Goal: Find specific page/section

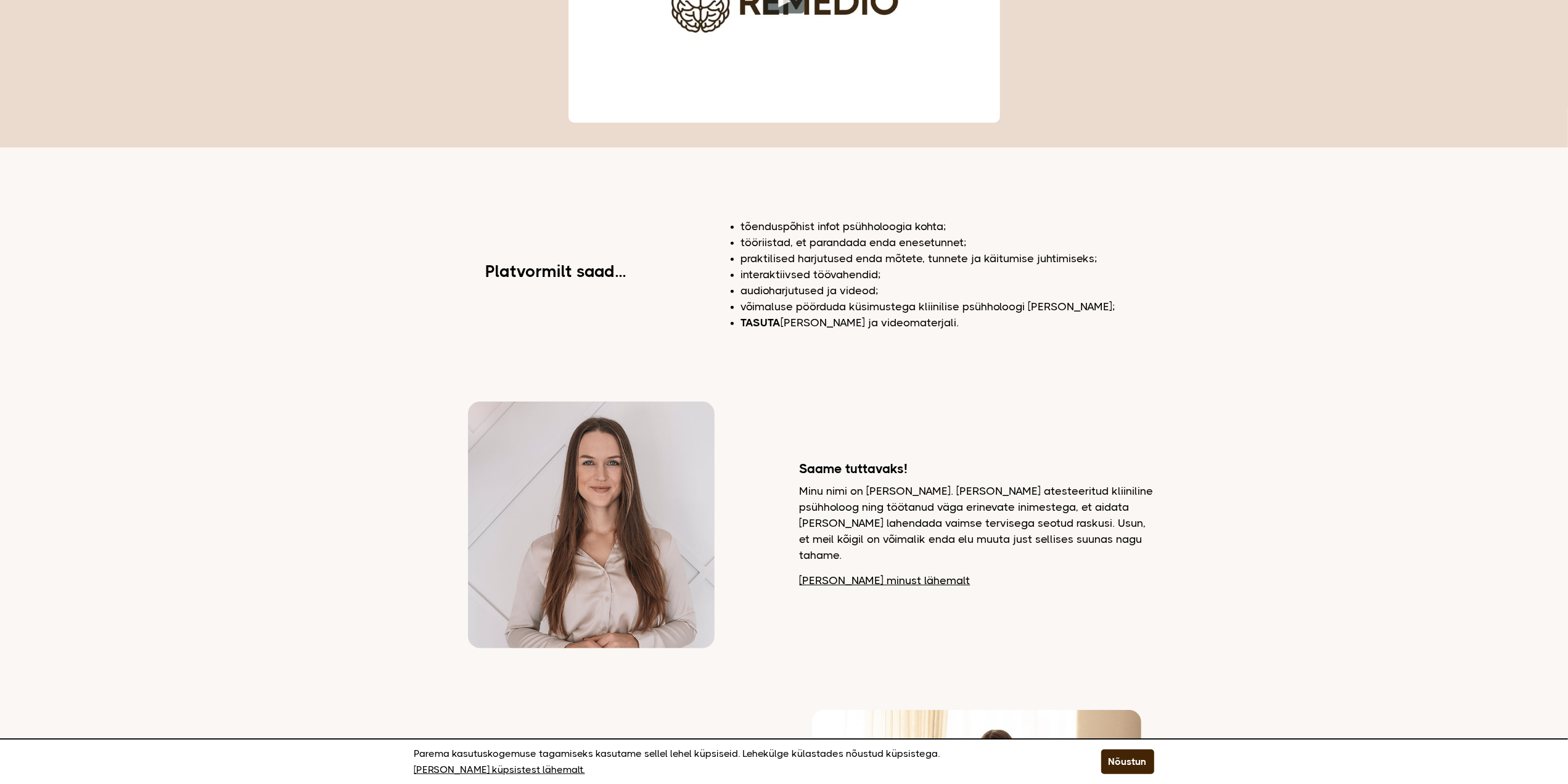
scroll to position [370, 0]
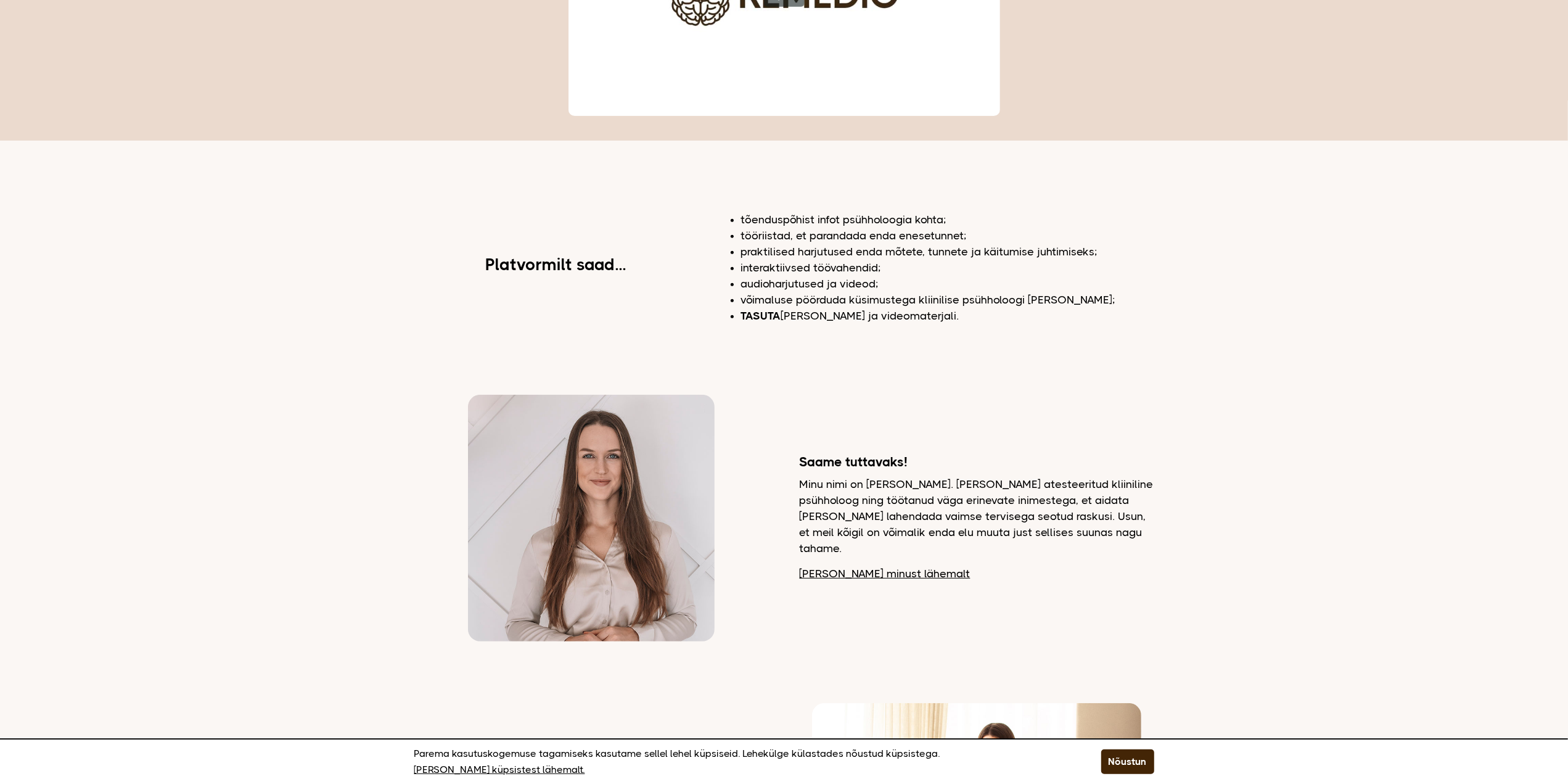
click at [856, 566] on link "Loe minust lähemalt" at bounding box center [885, 574] width 171 height 16
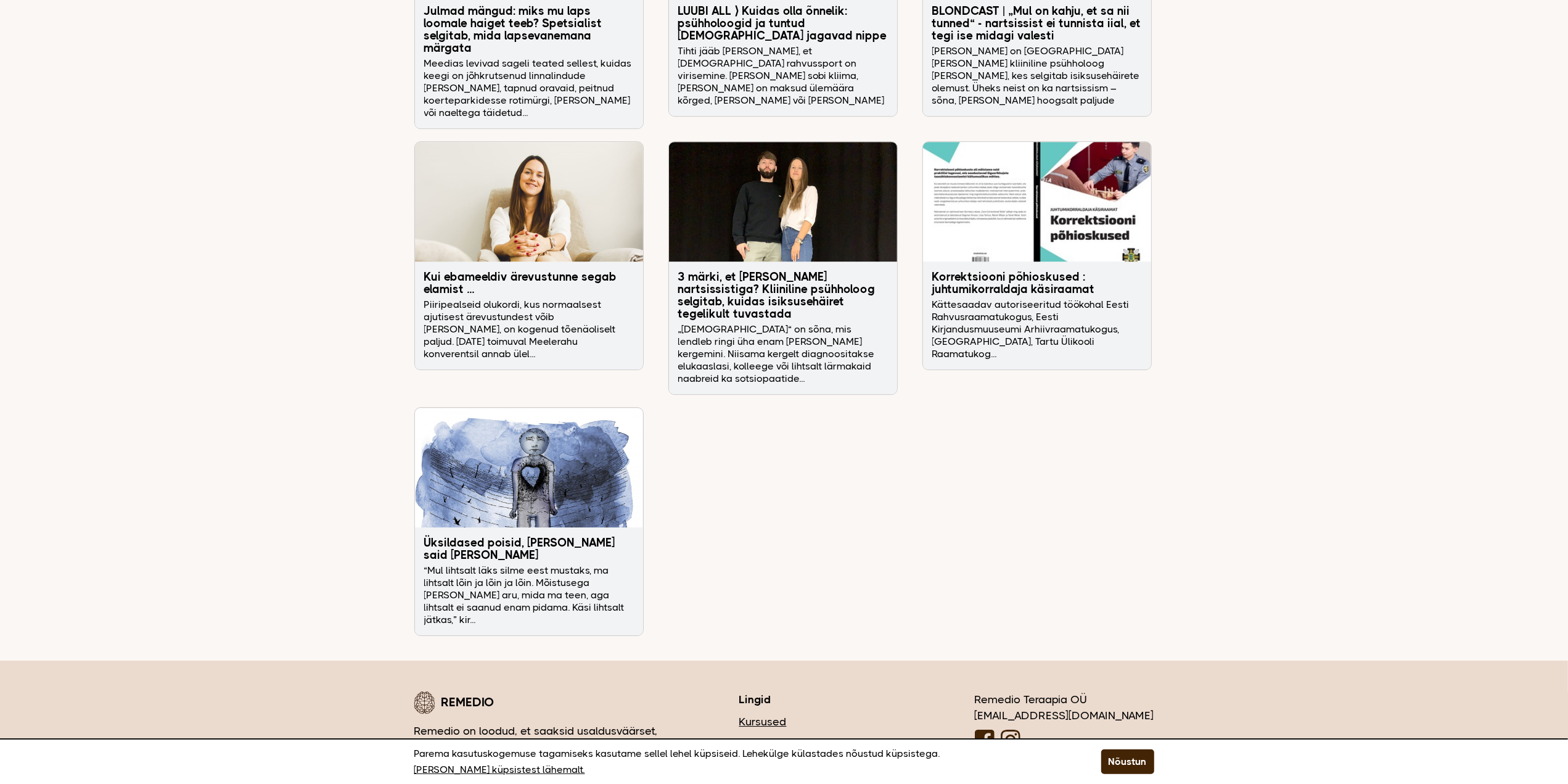
scroll to position [3756, 0]
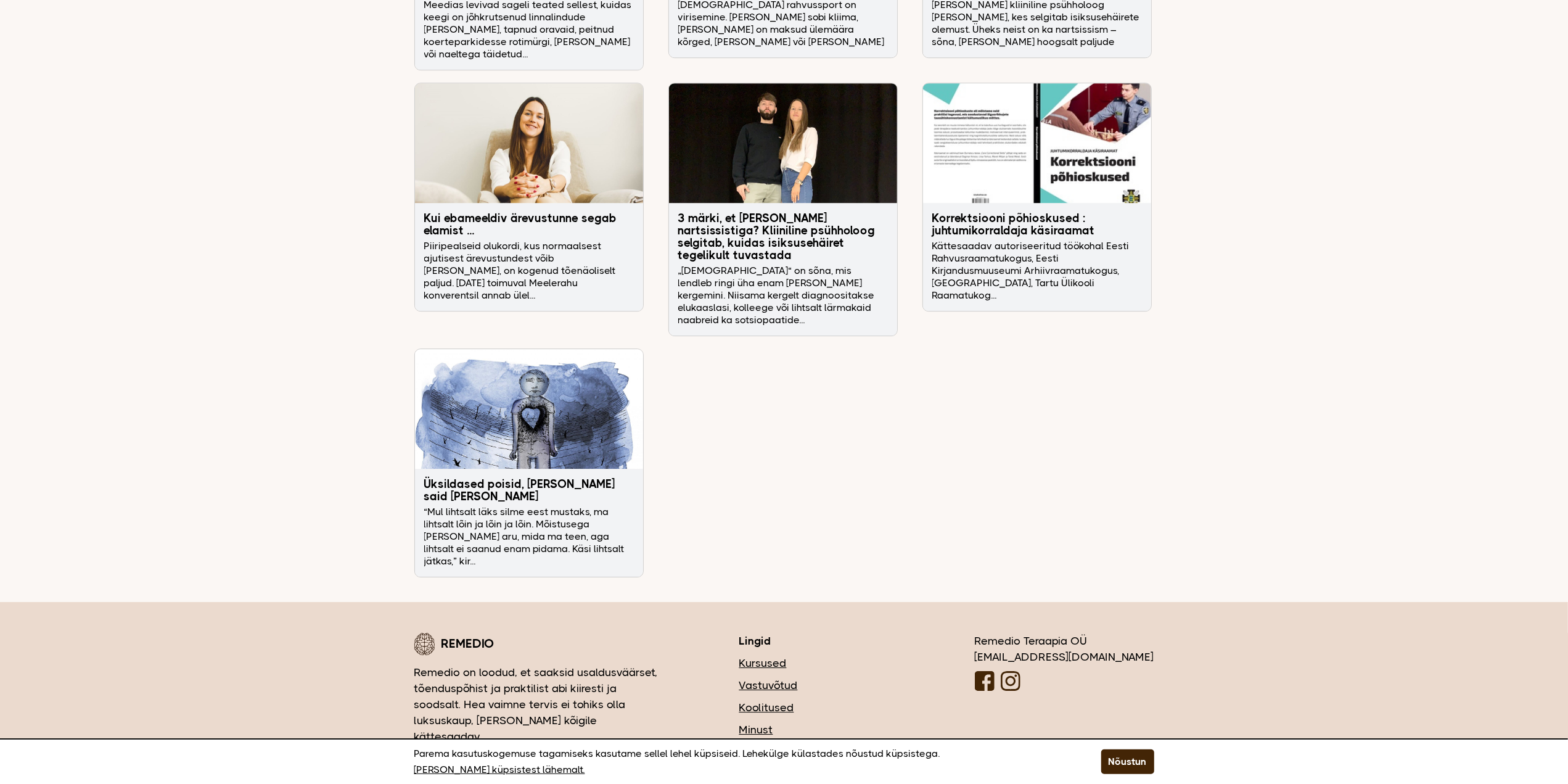
click at [854, 678] on link "Vastuvõtud" at bounding box center [820, 686] width 162 height 16
